Goal: Transaction & Acquisition: Purchase product/service

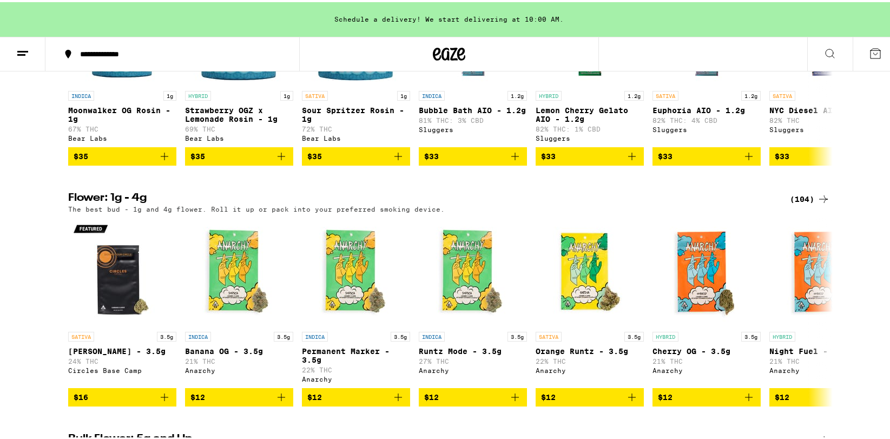
scroll to position [836, 0]
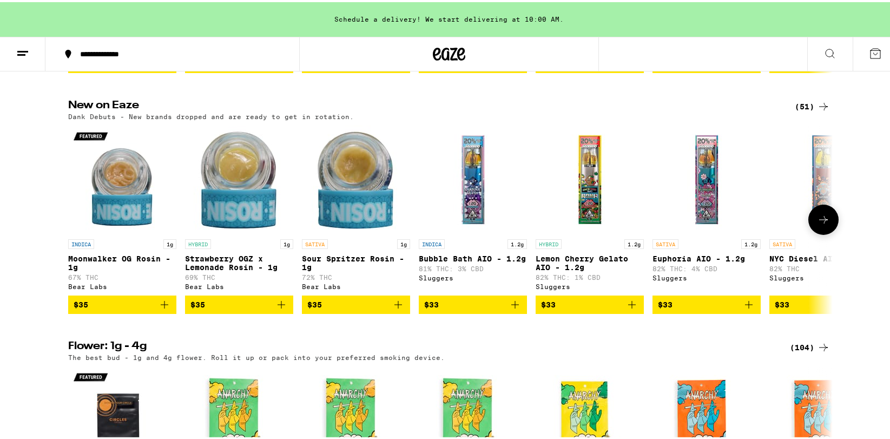
click at [817, 224] on icon at bounding box center [823, 217] width 13 height 13
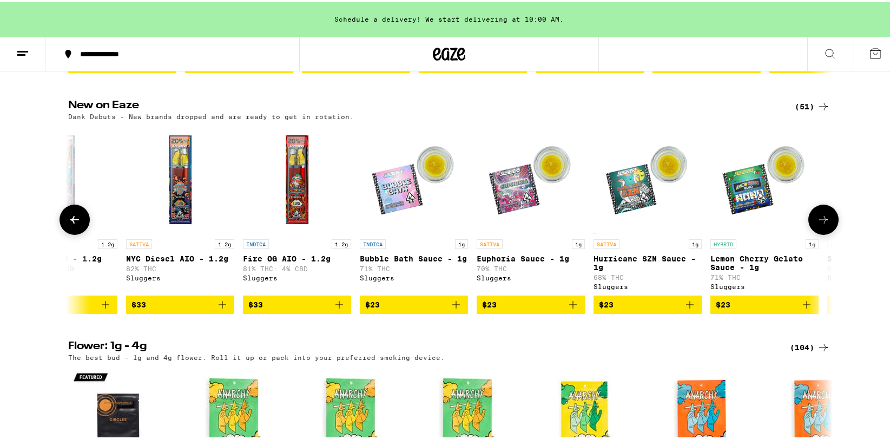
scroll to position [0, 644]
click at [817, 224] on icon at bounding box center [823, 217] width 13 height 13
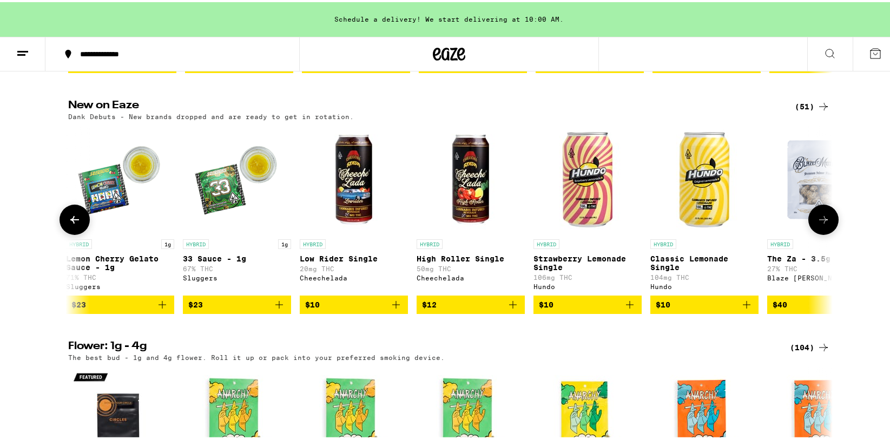
click at [817, 224] on icon at bounding box center [823, 217] width 13 height 13
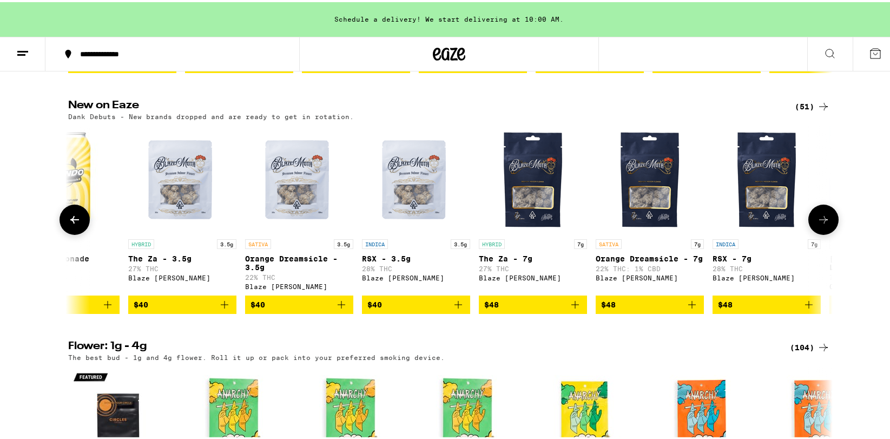
click at [817, 224] on icon at bounding box center [823, 217] width 13 height 13
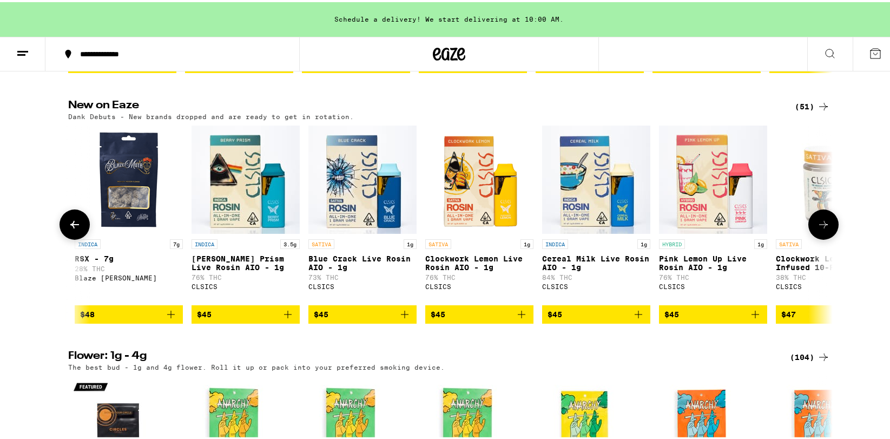
click at [817, 229] on icon at bounding box center [823, 222] width 13 height 13
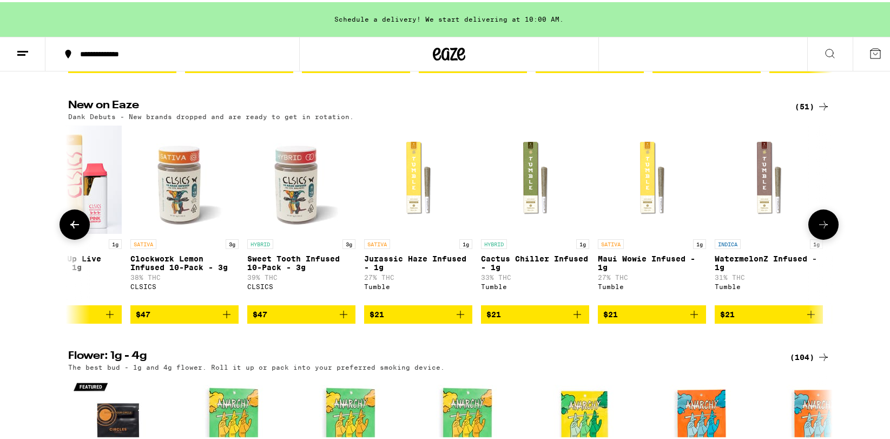
click at [817, 229] on icon at bounding box center [823, 222] width 13 height 13
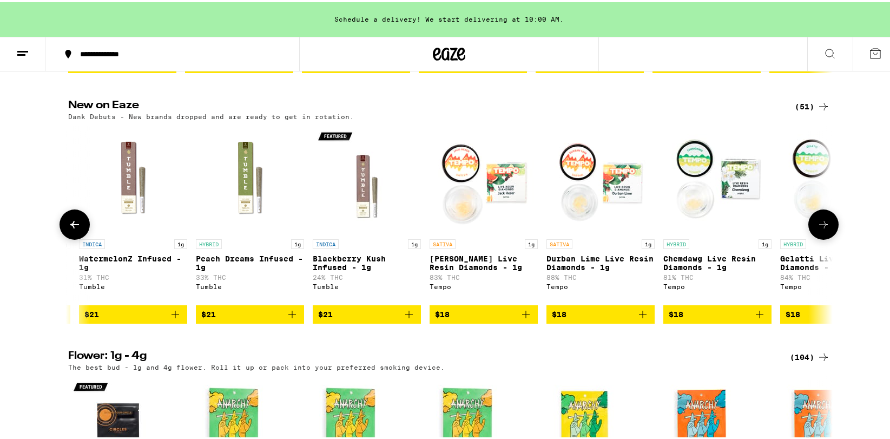
click at [817, 229] on icon at bounding box center [823, 222] width 13 height 13
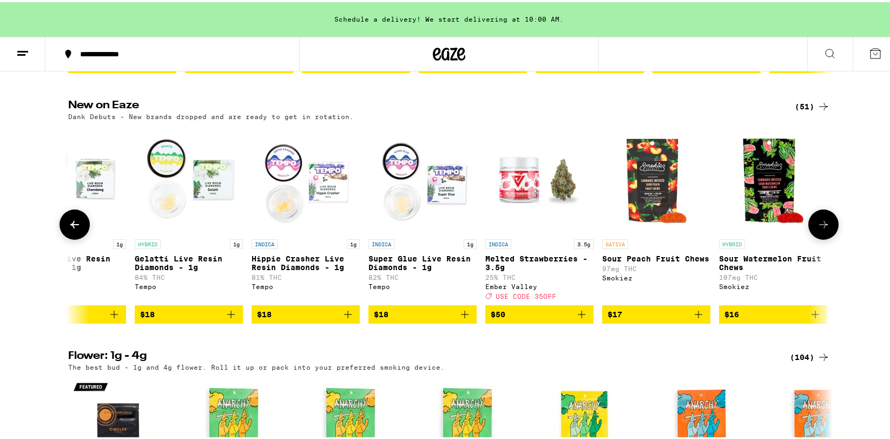
click at [817, 229] on icon at bounding box center [823, 222] width 13 height 13
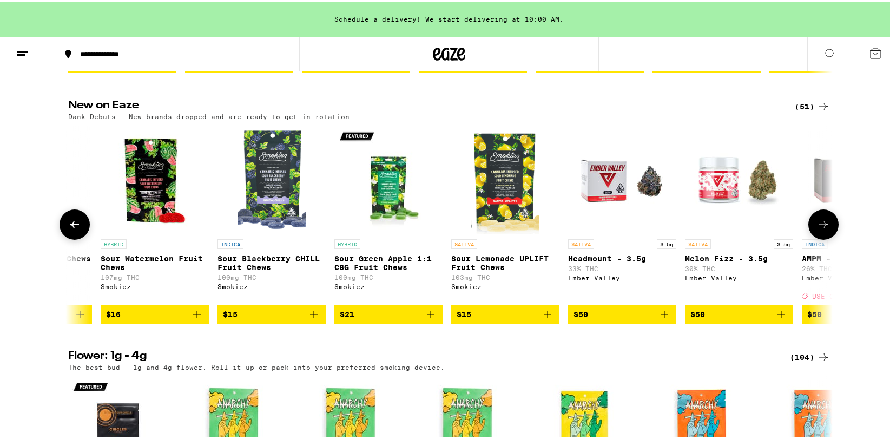
click at [817, 229] on icon at bounding box center [823, 222] width 13 height 13
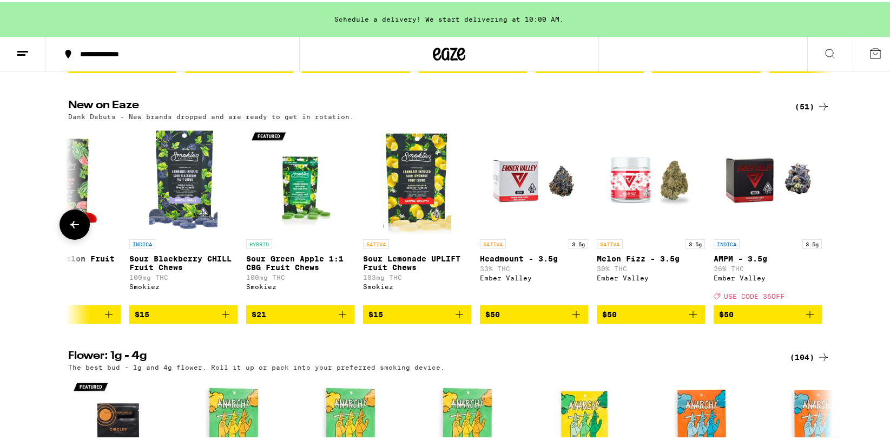
scroll to position [0, 5197]
click at [817, 237] on div at bounding box center [823, 222] width 30 height 30
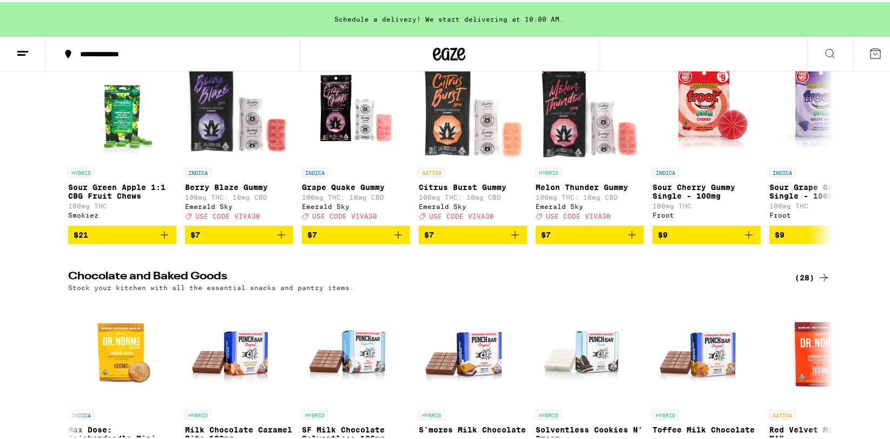
scroll to position [2832, 0]
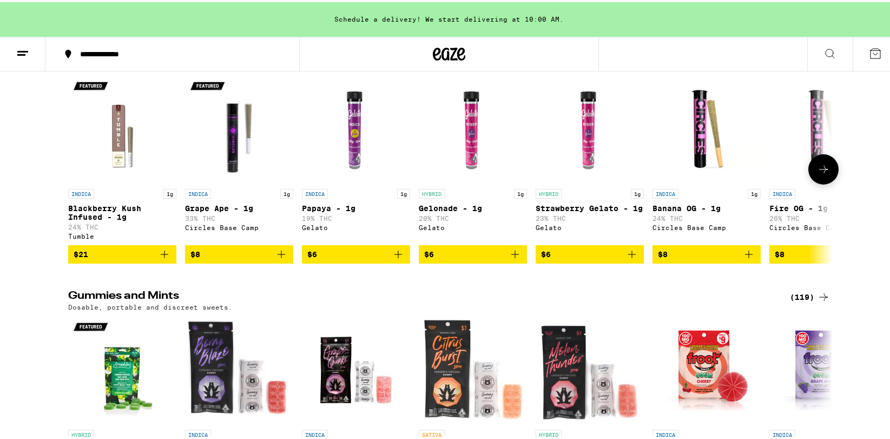
click at [818, 174] on icon at bounding box center [823, 167] width 13 height 13
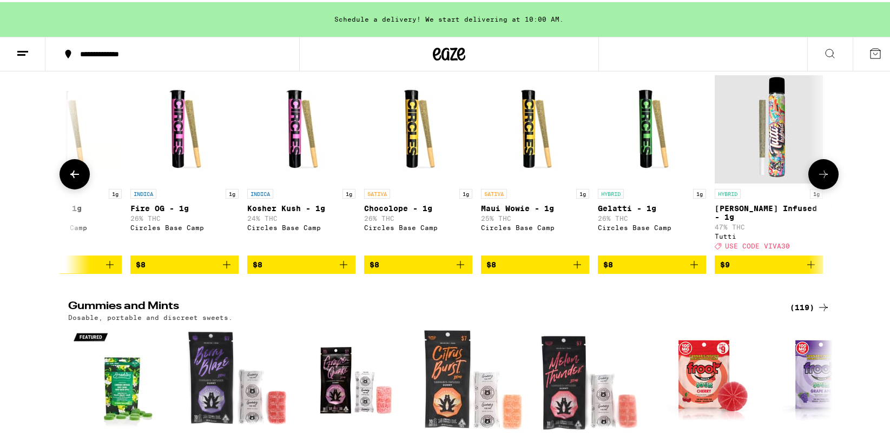
click at [818, 178] on icon at bounding box center [823, 172] width 13 height 13
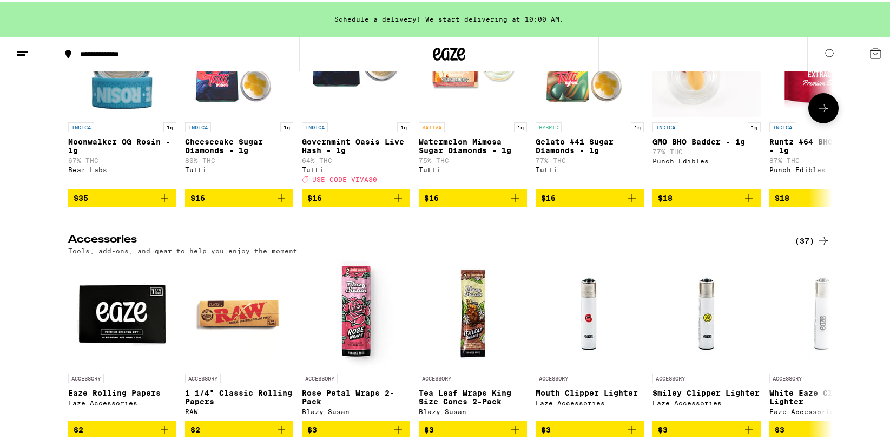
scroll to position [4369, 0]
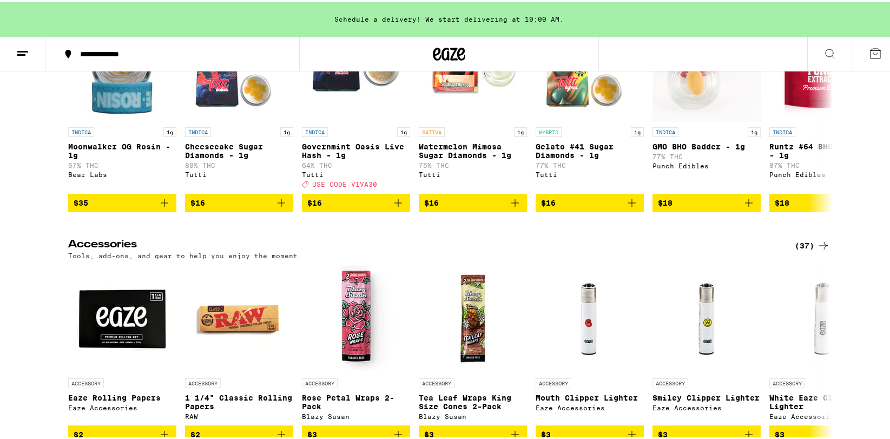
click at [28, 58] on button at bounding box center [22, 52] width 45 height 34
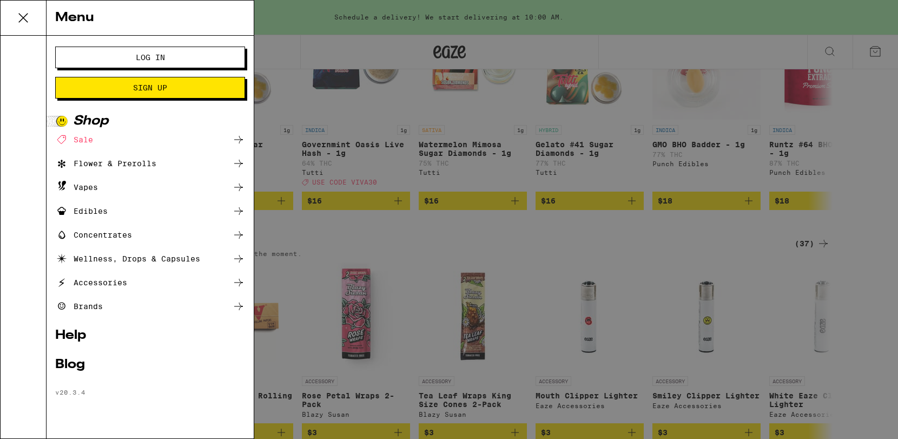
click at [108, 303] on div "Brands" at bounding box center [150, 306] width 190 height 13
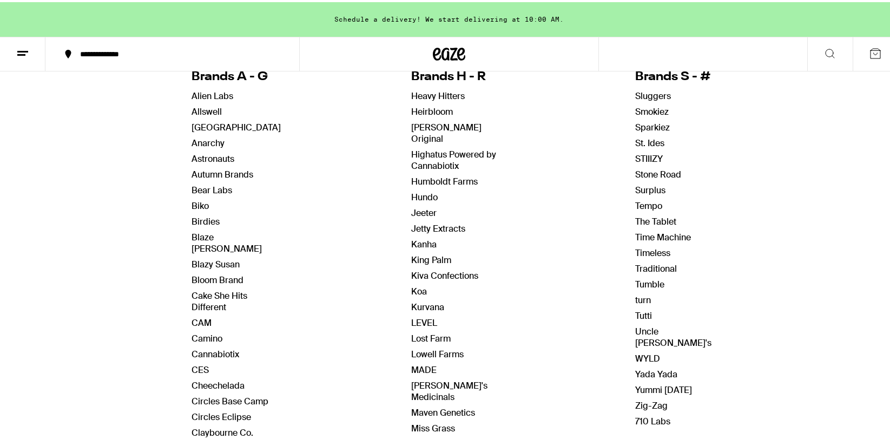
scroll to position [144, 0]
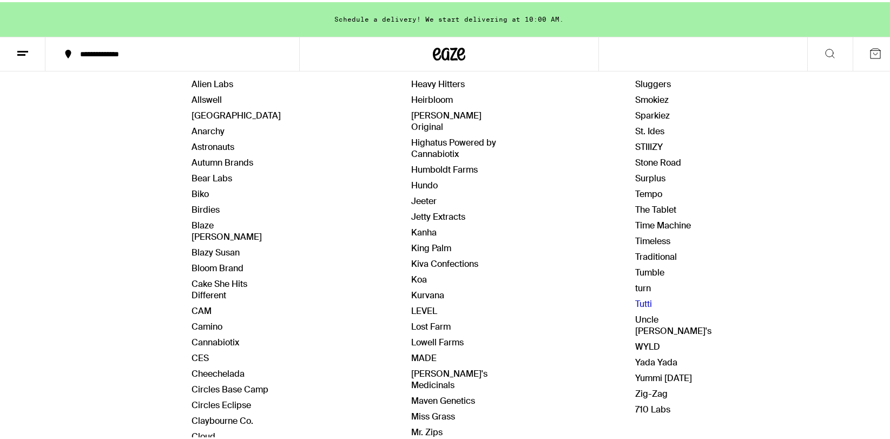
click at [635, 301] on link "Tutti" at bounding box center [643, 301] width 17 height 11
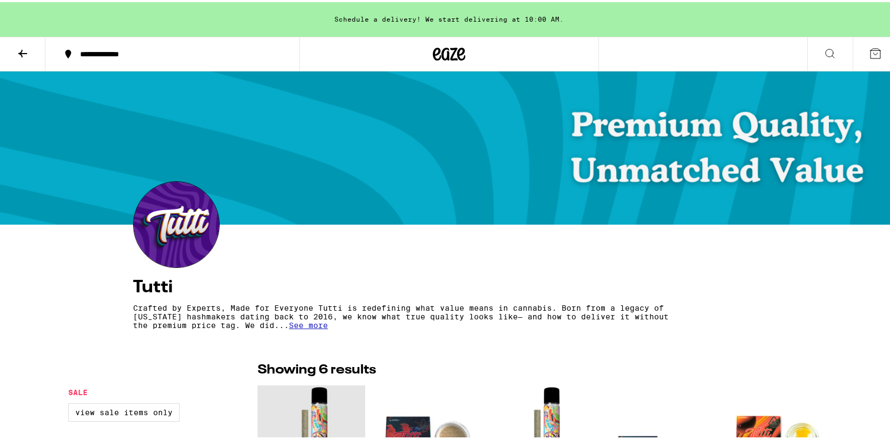
click at [21, 54] on icon at bounding box center [22, 51] width 13 height 13
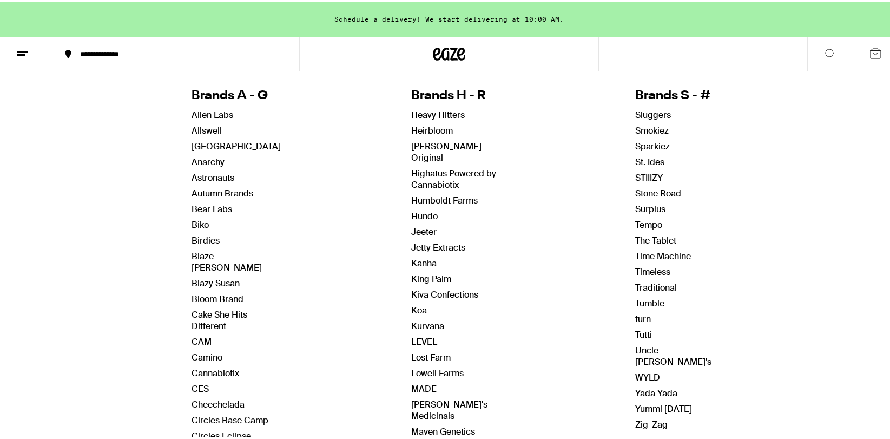
scroll to position [108, 0]
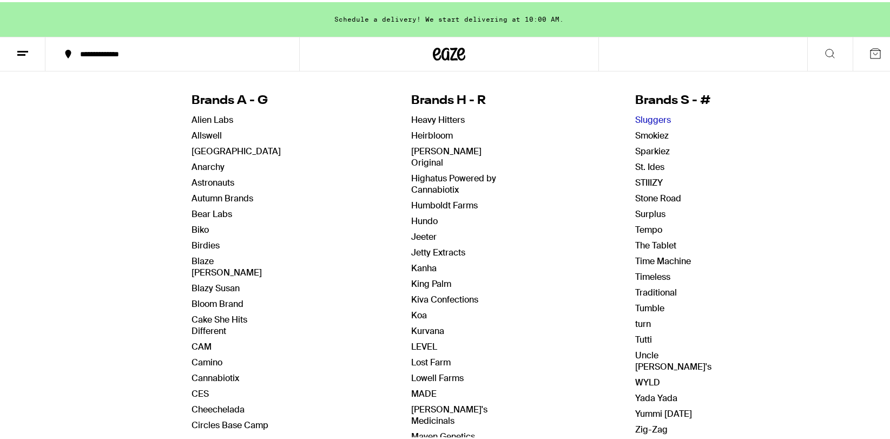
click at [645, 118] on link "Sluggers" at bounding box center [653, 117] width 36 height 11
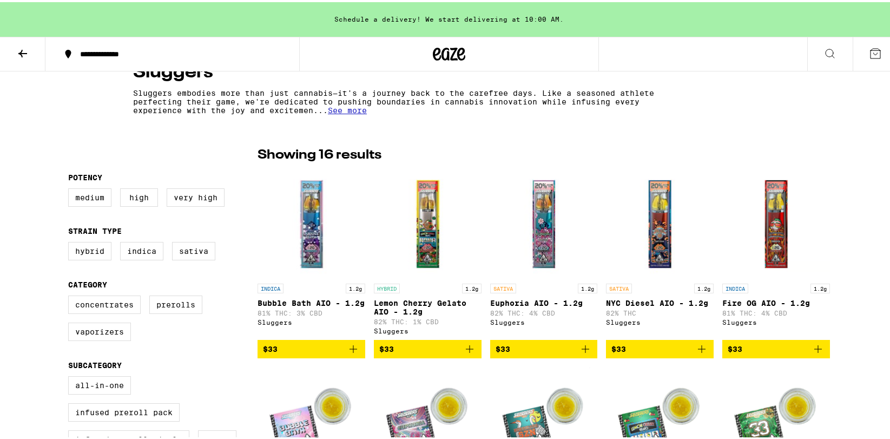
scroll to position [201, 0]
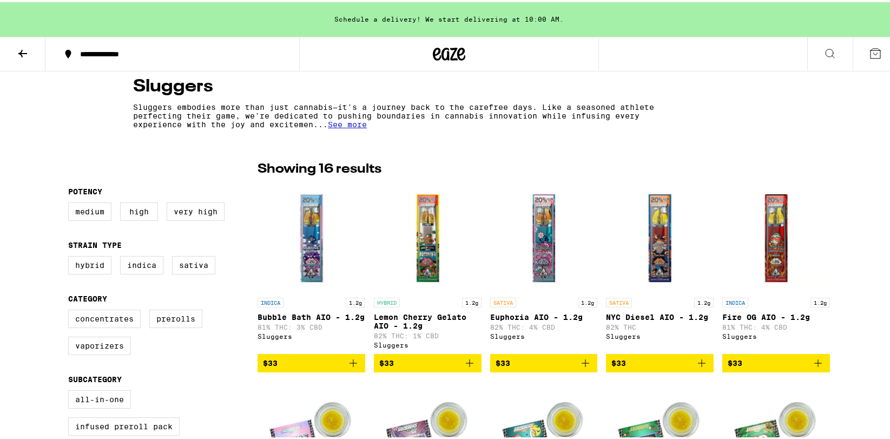
click at [24, 49] on icon at bounding box center [22, 51] width 13 height 13
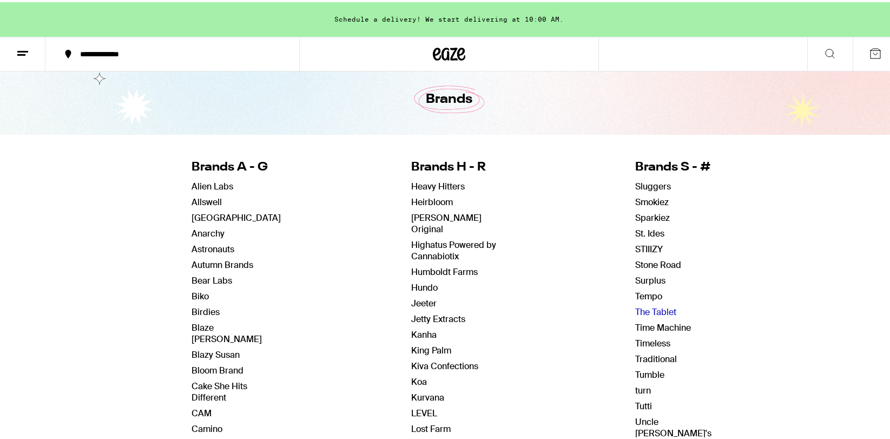
scroll to position [73, 0]
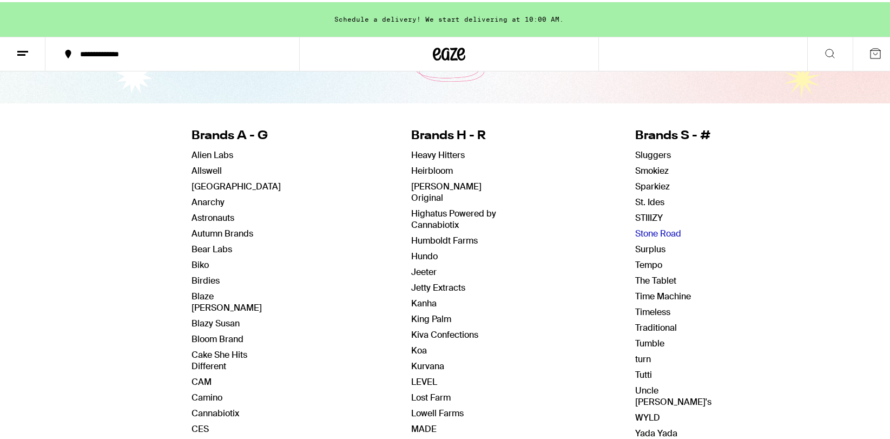
click at [657, 233] on link "Stone Road" at bounding box center [658, 231] width 46 height 11
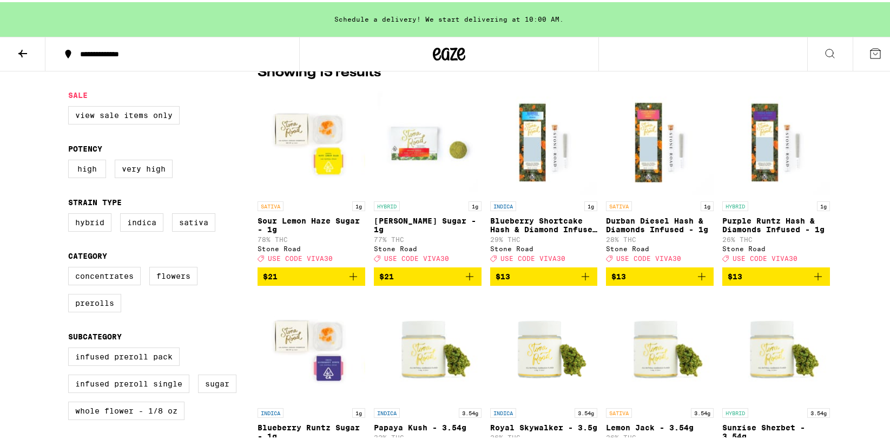
scroll to position [249, 0]
